Goal: Navigation & Orientation: Find specific page/section

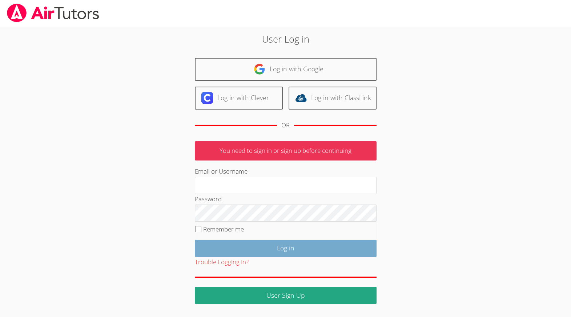
type input "[EMAIL_ADDRESS][DOMAIN_NAME]"
click at [287, 257] on input "Log in" at bounding box center [286, 248] width 182 height 17
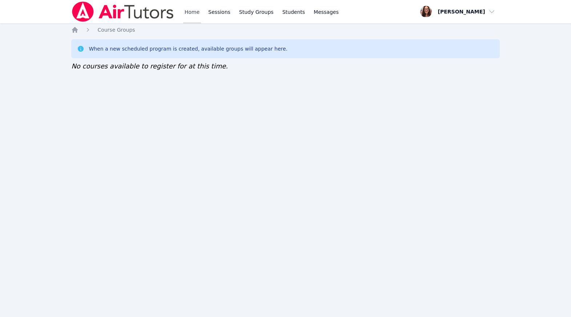
click at [201, 15] on link "Home" at bounding box center [192, 11] width 18 height 23
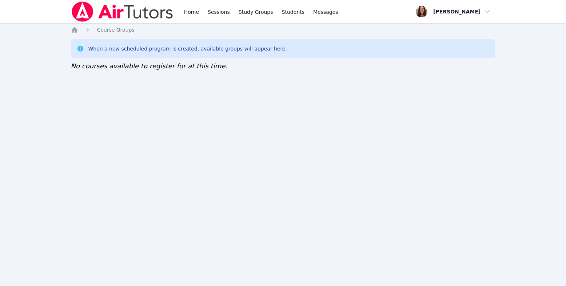
click at [255, 58] on div "When a new scheduled program is created, available groups will appear here." at bounding box center [283, 48] width 424 height 19
click at [118, 33] on span "Course Groups" at bounding box center [115, 30] width 37 height 6
click at [79, 52] on icon at bounding box center [80, 48] width 7 height 7
click at [179, 50] on div "When a new scheduled program is created, available groups will appear here." at bounding box center [283, 48] width 424 height 19
click at [275, 11] on link "Study Groups" at bounding box center [255, 11] width 37 height 23
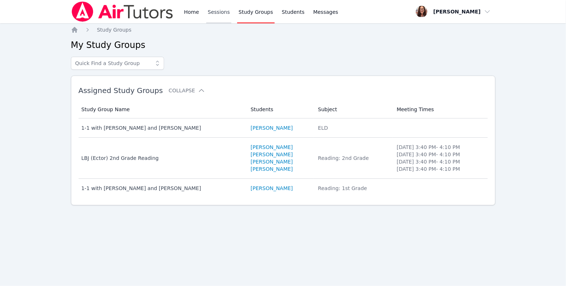
click at [231, 15] on link "Sessions" at bounding box center [218, 11] width 25 height 23
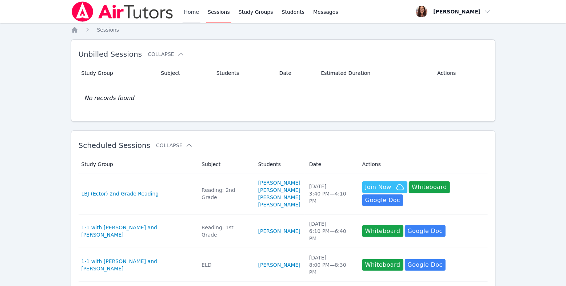
click at [200, 15] on link "Home" at bounding box center [192, 11] width 18 height 23
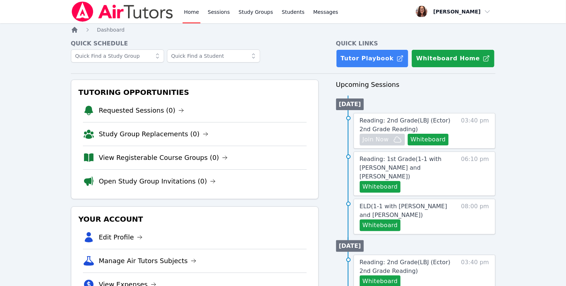
click at [77, 33] on icon "Breadcrumb" at bounding box center [75, 30] width 6 height 6
click at [200, 16] on link "Home" at bounding box center [192, 11] width 18 height 23
click at [76, 33] on icon "Breadcrumb" at bounding box center [75, 30] width 6 height 6
click at [200, 14] on link "Home" at bounding box center [192, 11] width 18 height 23
click at [231, 17] on link "Sessions" at bounding box center [218, 11] width 25 height 23
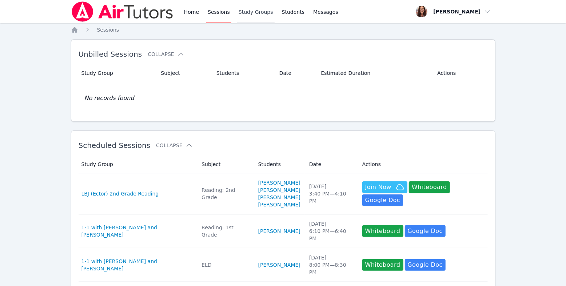
click at [275, 15] on link "Study Groups" at bounding box center [255, 11] width 37 height 23
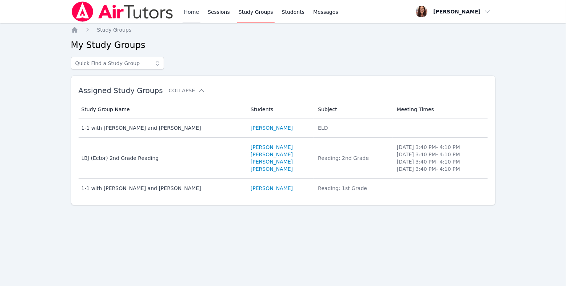
click at [200, 10] on link "Home" at bounding box center [192, 11] width 18 height 23
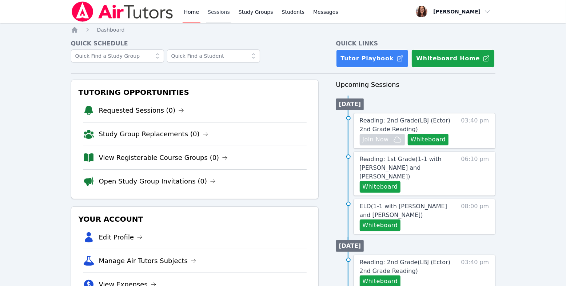
click at [231, 16] on link "Sessions" at bounding box center [218, 11] width 25 height 23
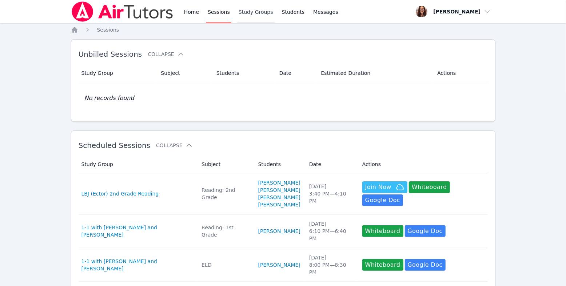
click at [275, 14] on link "Study Groups" at bounding box center [255, 11] width 37 height 23
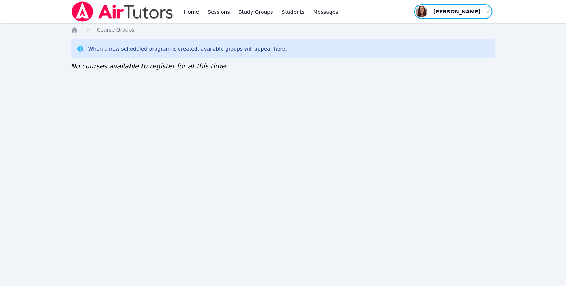
click at [451, 16] on span "button" at bounding box center [453, 12] width 79 height 16
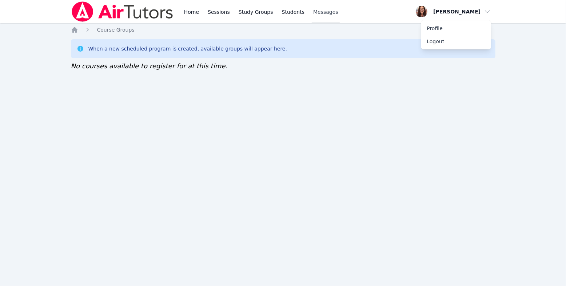
click at [338, 16] on span "Messages" at bounding box center [325, 11] width 25 height 7
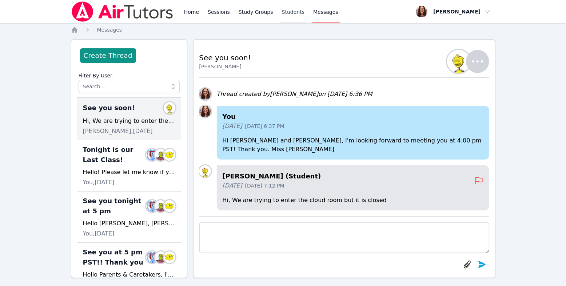
click at [306, 15] on link "Students" at bounding box center [292, 11] width 25 height 23
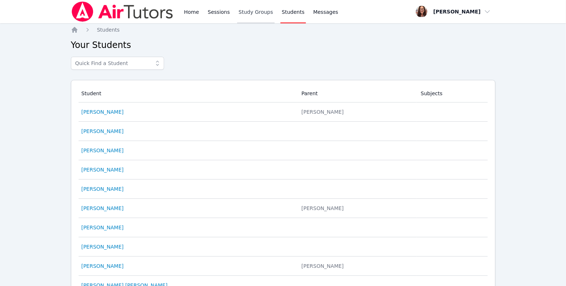
click at [275, 19] on link "Study Groups" at bounding box center [255, 11] width 37 height 23
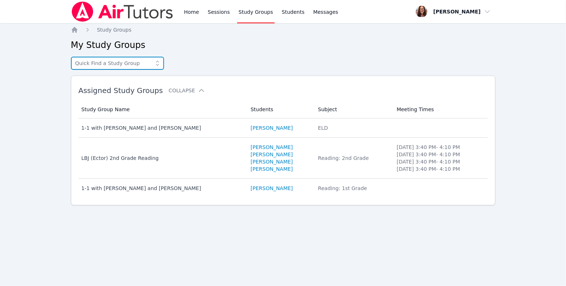
click at [139, 70] on input "text" at bounding box center [117, 63] width 93 height 13
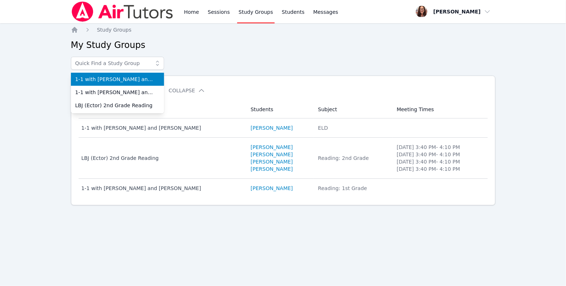
click at [275, 15] on link "Study Groups" at bounding box center [255, 11] width 37 height 23
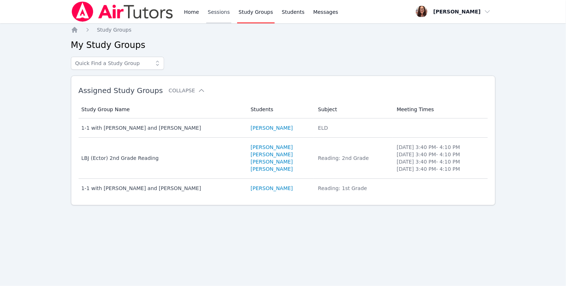
click at [231, 16] on link "Sessions" at bounding box center [218, 11] width 25 height 23
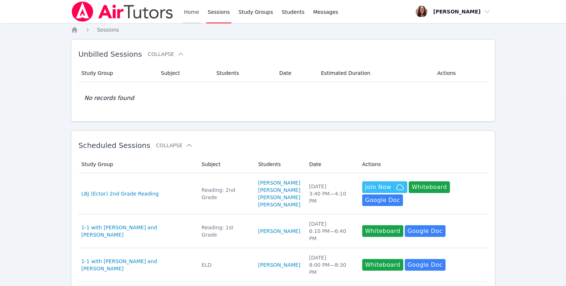
click at [200, 19] on link "Home" at bounding box center [192, 11] width 18 height 23
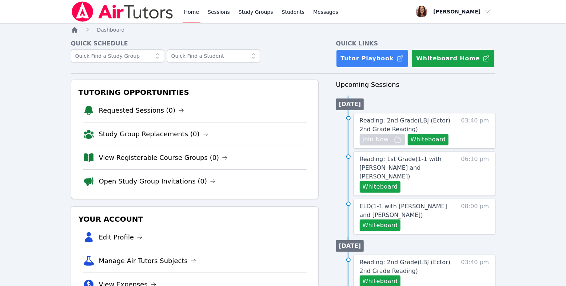
click at [77, 33] on icon "Breadcrumb" at bounding box center [75, 30] width 6 height 6
click at [200, 11] on link "Home" at bounding box center [192, 11] width 18 height 23
click at [77, 33] on icon "Breadcrumb" at bounding box center [75, 30] width 6 height 6
